Goal: Task Accomplishment & Management: Manage account settings

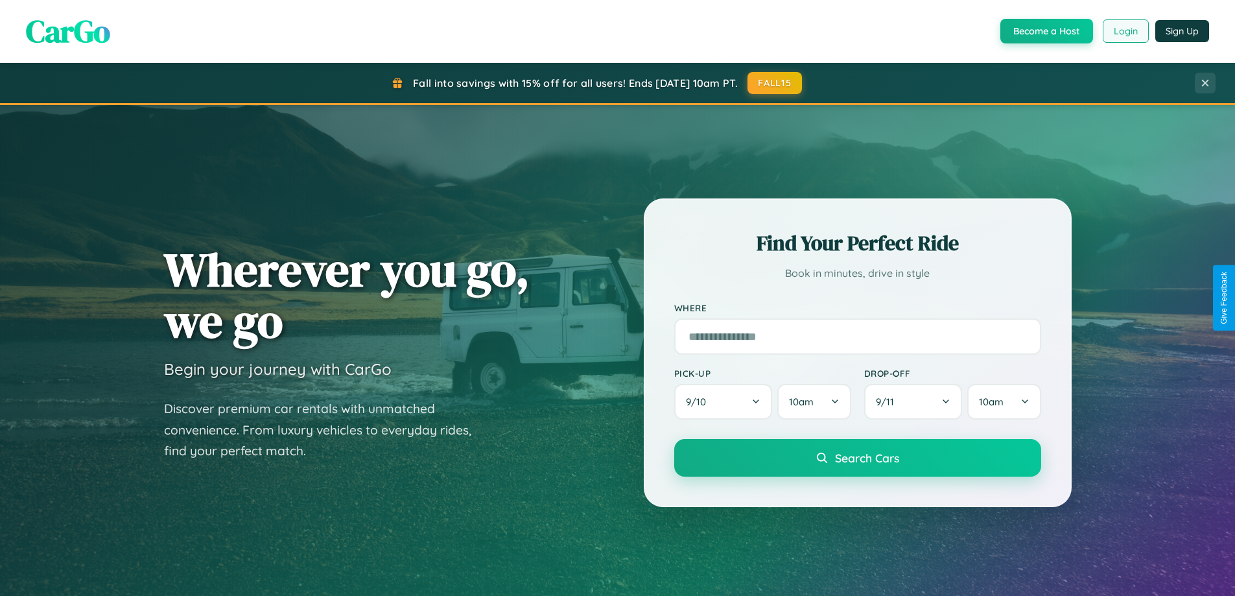
click at [1125, 31] on button "Login" at bounding box center [1126, 30] width 46 height 23
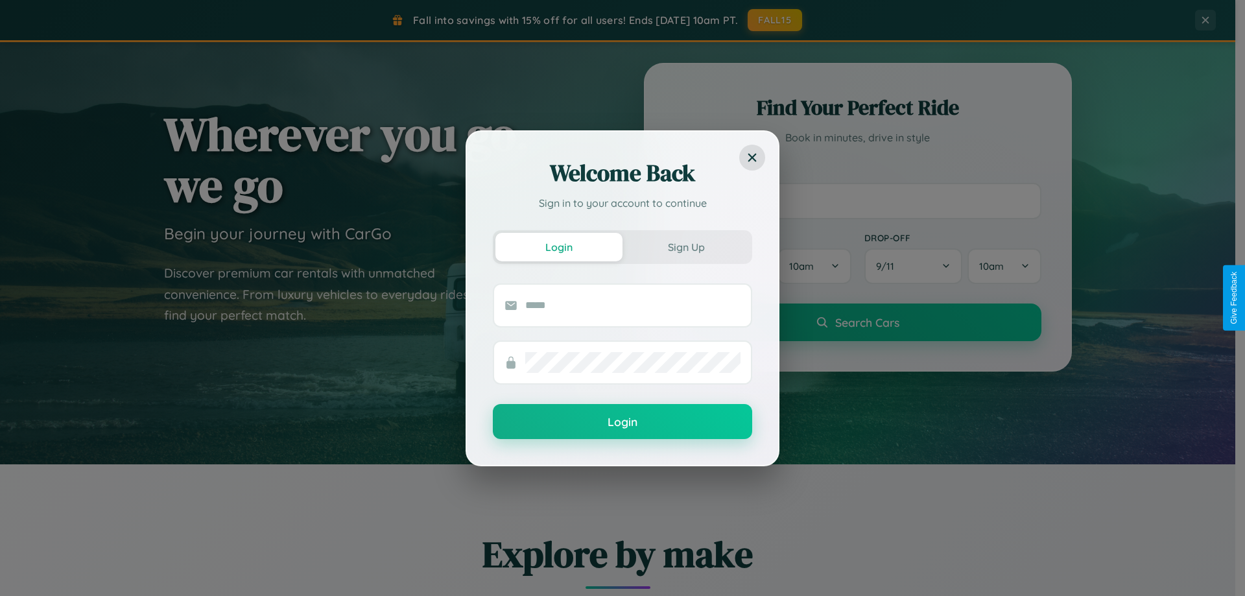
scroll to position [559, 0]
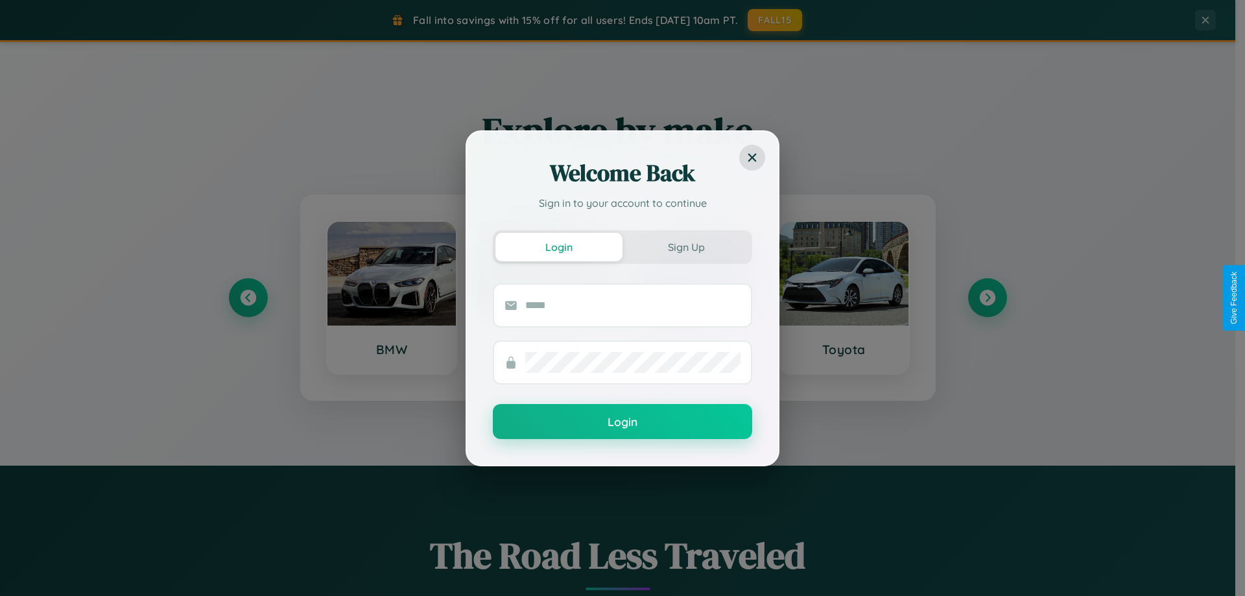
click at [987, 298] on div "Welcome Back Sign in to your account to continue Login Sign Up Login" at bounding box center [622, 298] width 1245 height 596
click at [248, 298] on div "Welcome Back Sign in to your account to continue Login Sign Up Login" at bounding box center [622, 298] width 1245 height 596
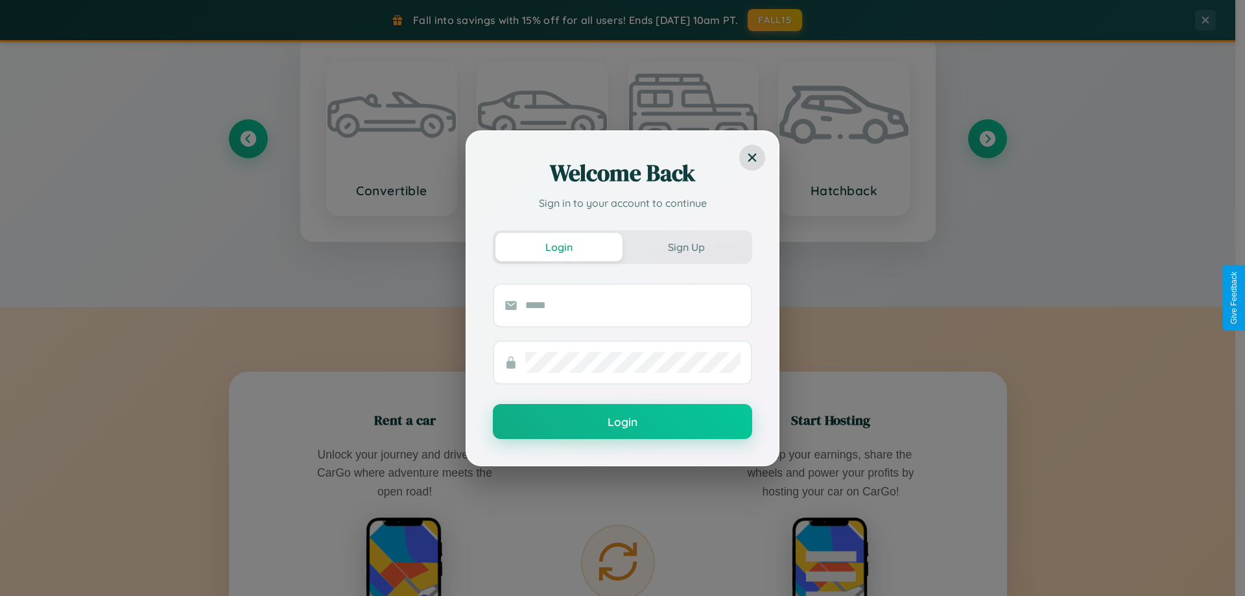
scroll to position [2083, 0]
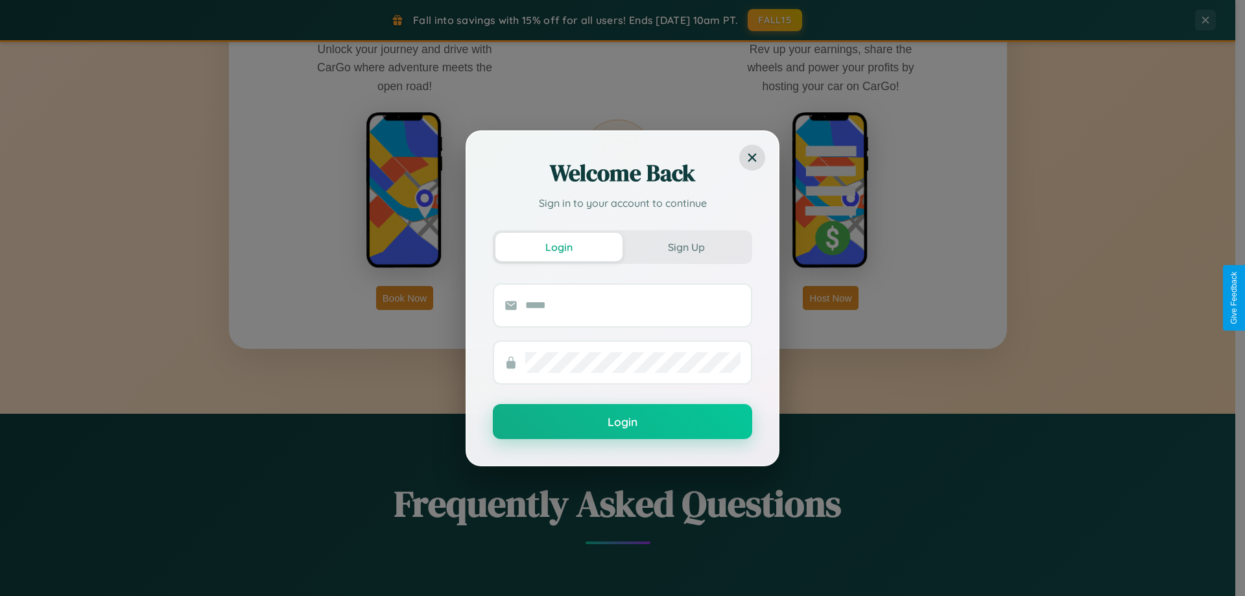
click at [830, 298] on div "Welcome Back Sign in to your account to continue Login Sign Up Login" at bounding box center [622, 298] width 1245 height 596
